Goal: Task Accomplishment & Management: Manage account settings

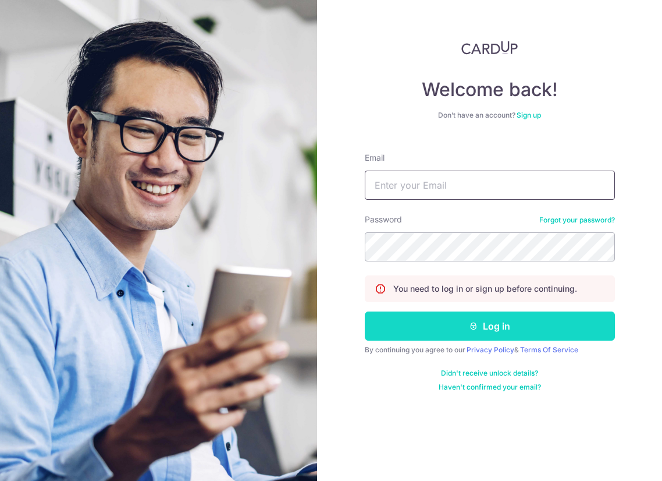
type input "[PERSON_NAME][EMAIL_ADDRESS][PERSON_NAME][DOMAIN_NAME]"
click at [454, 318] on button "Log in" at bounding box center [490, 325] width 250 height 29
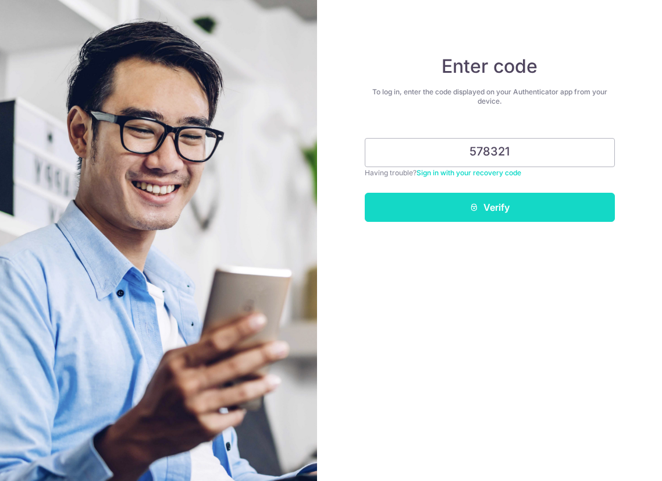
type input "578321"
click at [511, 207] on button "Verify" at bounding box center [490, 207] width 250 height 29
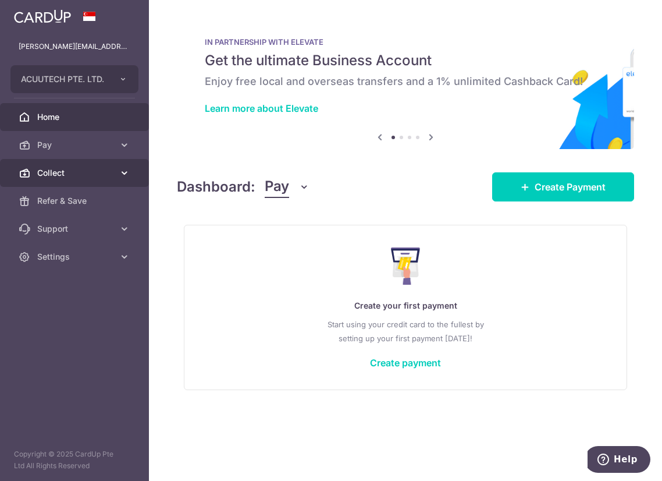
click at [81, 171] on span "Collect" at bounding box center [75, 173] width 77 height 12
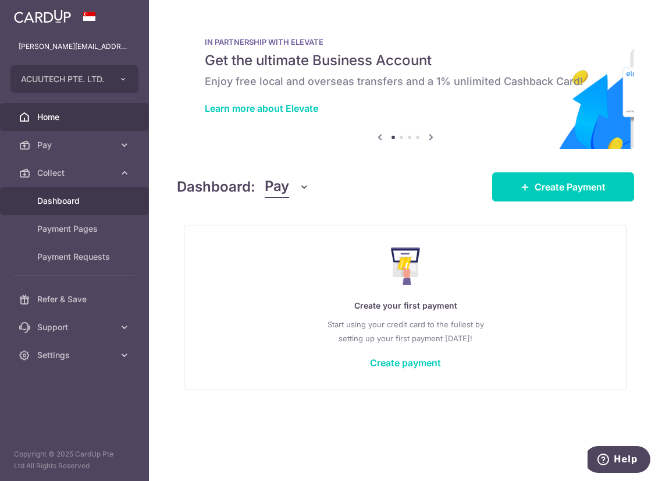
click at [86, 196] on span "Dashboard" at bounding box center [75, 201] width 77 height 12
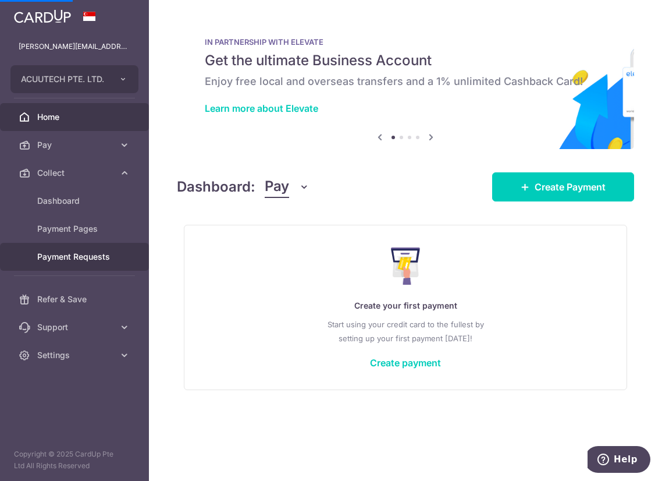
click at [95, 253] on span "Payment Requests" at bounding box center [75, 257] width 77 height 12
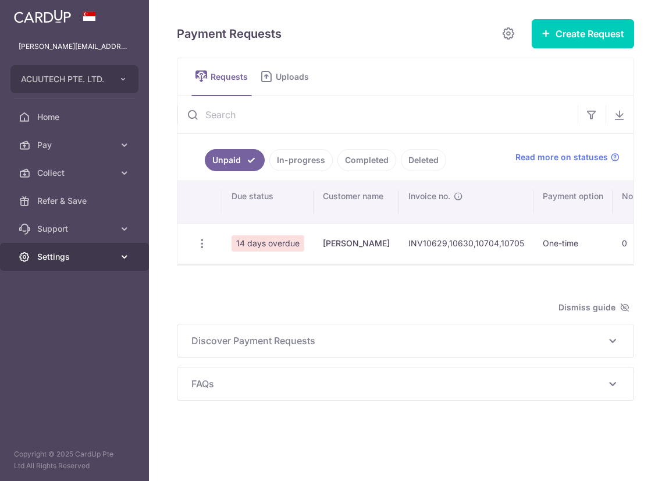
click at [101, 255] on span "Settings" at bounding box center [75, 257] width 77 height 12
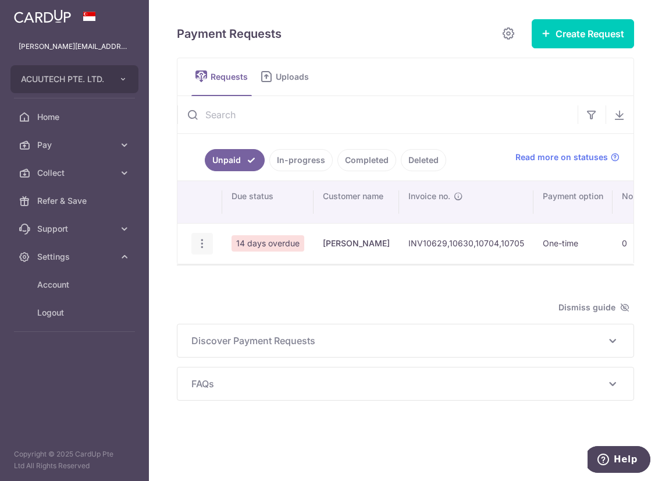
click at [201, 241] on icon "button" at bounding box center [202, 243] width 12 height 12
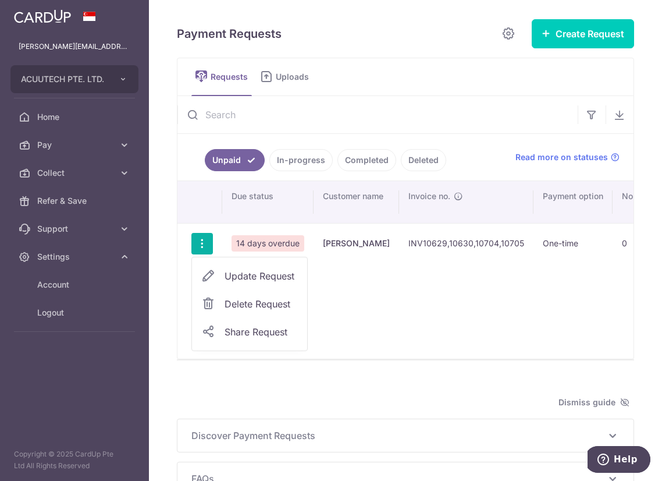
click at [237, 300] on span "Delete Request" at bounding box center [261, 304] width 73 height 14
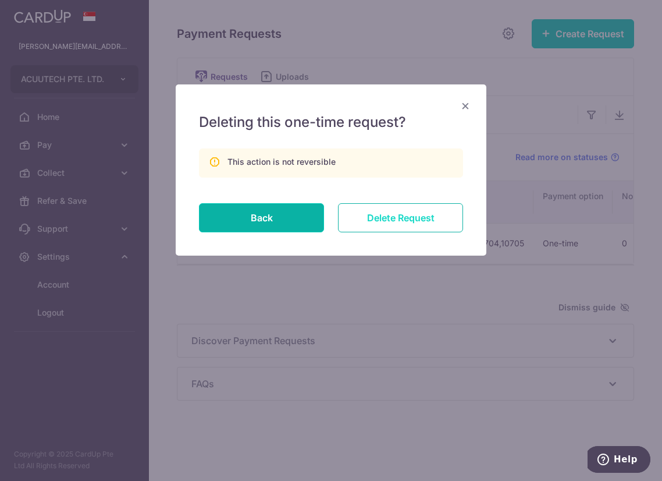
click at [377, 212] on input "Delete Request" at bounding box center [400, 217] width 125 height 29
